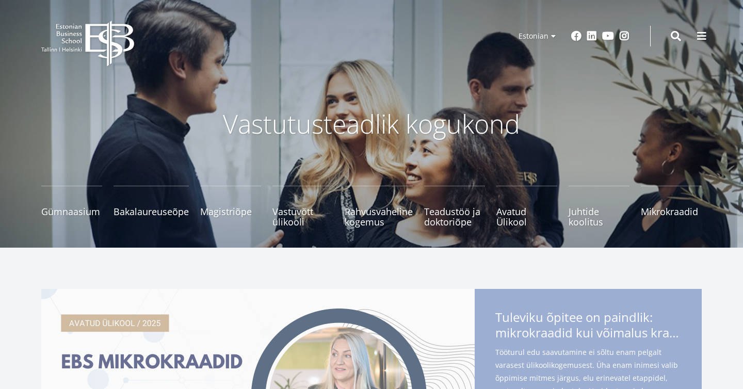
scroll to position [14, 0]
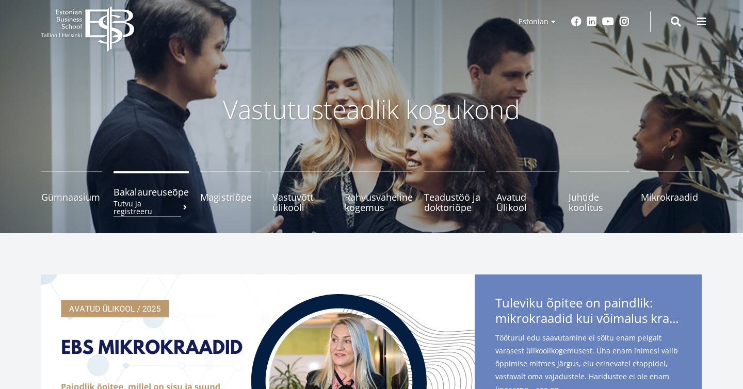
click at [160, 196] on span "Bakalaureuseõpe Tutvu ja registreeru" at bounding box center [151, 192] width 75 height 10
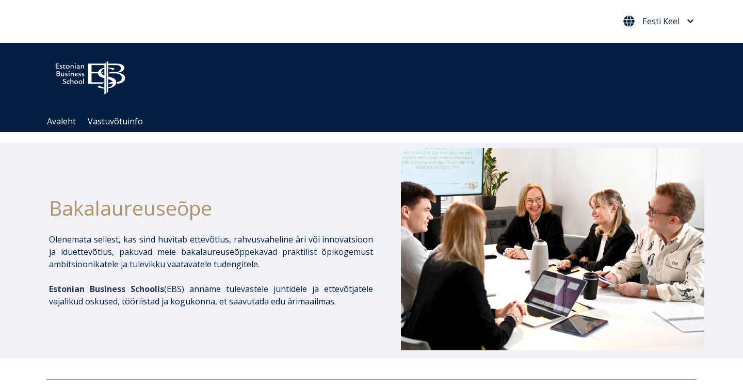
click at [662, 25] on span "Eesti Keel" at bounding box center [661, 21] width 37 height 8
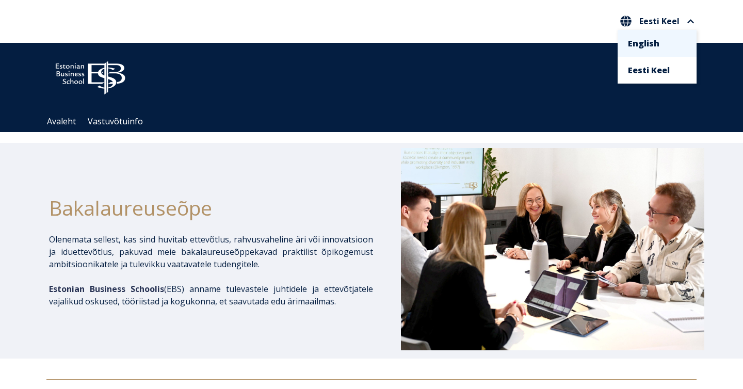
click at [644, 34] on li "English" at bounding box center [657, 43] width 79 height 27
click at [644, 42] on link "English" at bounding box center [657, 43] width 58 height 17
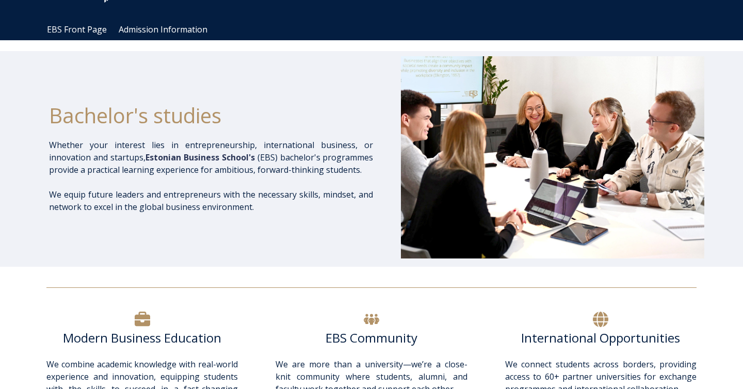
scroll to position [87, 0]
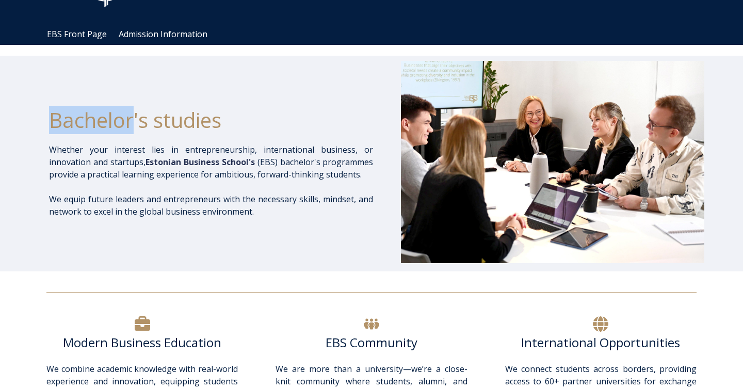
drag, startPoint x: 50, startPoint y: 120, endPoint x: 133, endPoint y: 120, distance: 83.1
click at [133, 120] on h1 "Bachelor's studies" at bounding box center [211, 120] width 324 height 26
copy h1 "Bachelor"
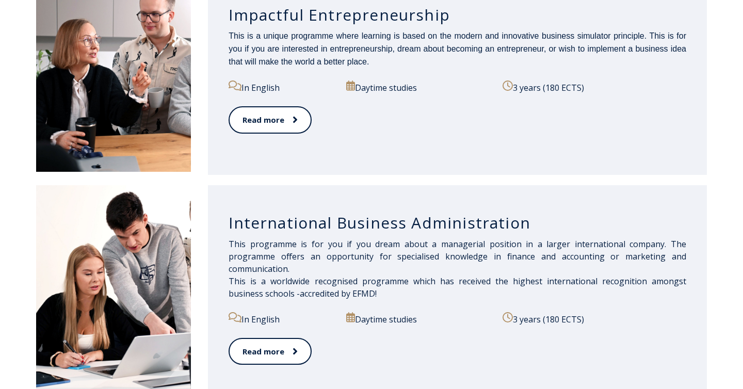
scroll to position [609, 0]
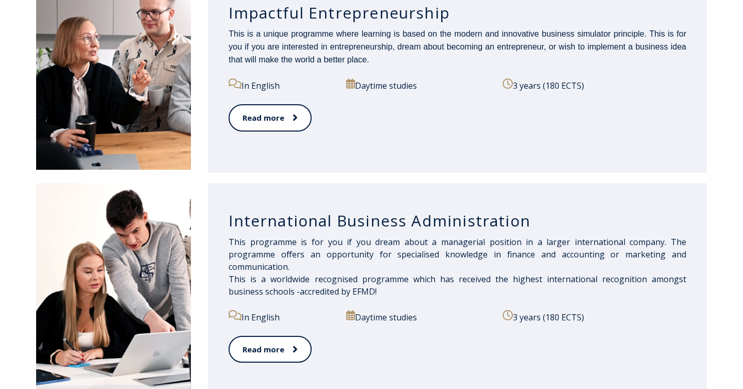
drag, startPoint x: 228, startPoint y: 220, endPoint x: 534, endPoint y: 211, distance: 306.8
click at [534, 211] on div "International Business Administration This programme is for you if you dream ab…" at bounding box center [457, 288] width 499 height 210
click at [530, 225] on h3 "International Business Administration" at bounding box center [458, 221] width 458 height 20
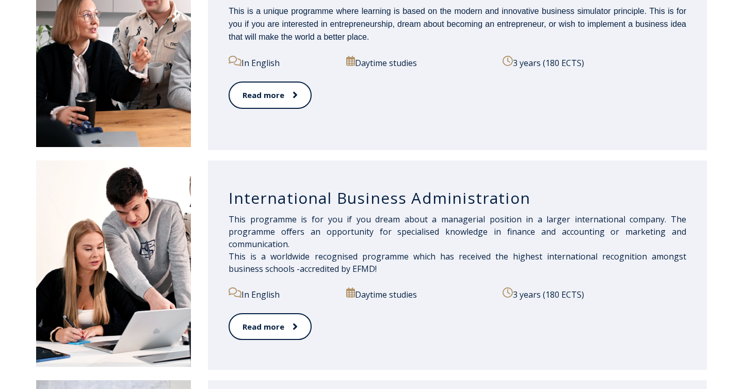
scroll to position [633, 0]
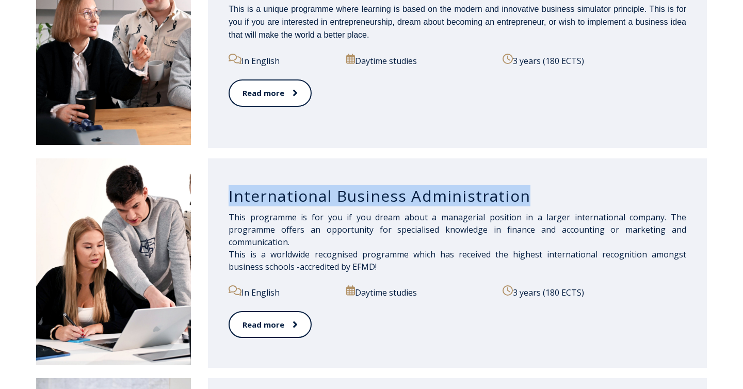
drag, startPoint x: 227, startPoint y: 198, endPoint x: 528, endPoint y: 184, distance: 300.8
click at [533, 194] on div "International Business Administration This programme is for you if you dream ab…" at bounding box center [457, 263] width 499 height 210
copy h3 "International Business Administration"
